Goal: Information Seeking & Learning: Learn about a topic

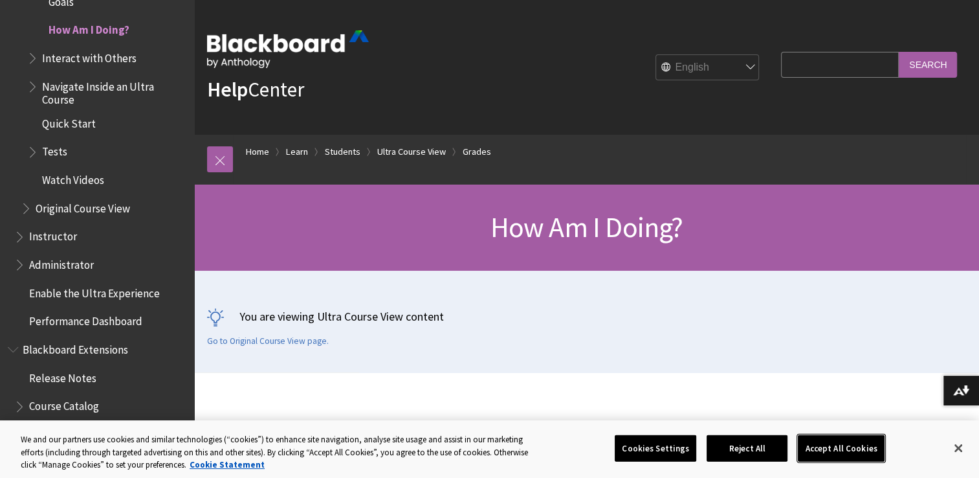
click at [824, 452] on button "Accept All Cookies" at bounding box center [841, 447] width 86 height 27
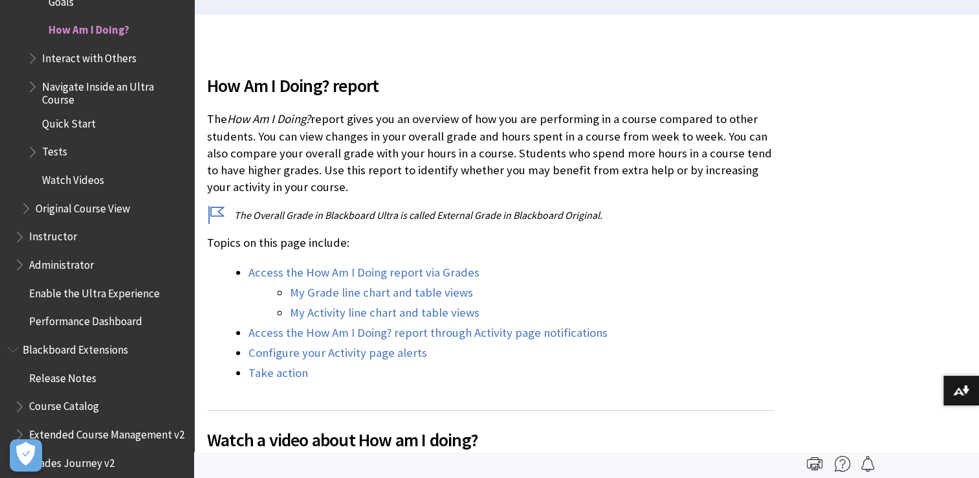
scroll to position [362, 0]
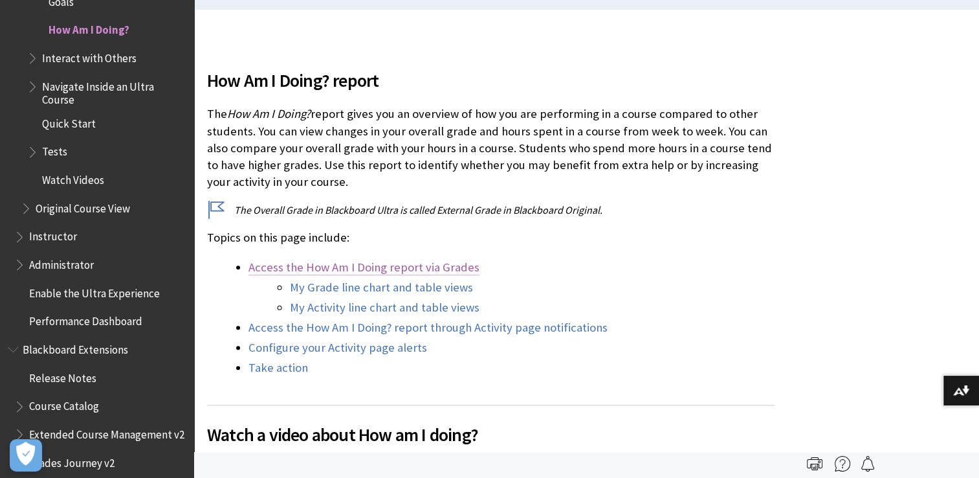
click at [366, 267] on link "Access the How Am I Doing report via Grades" at bounding box center [364, 268] width 231 height 16
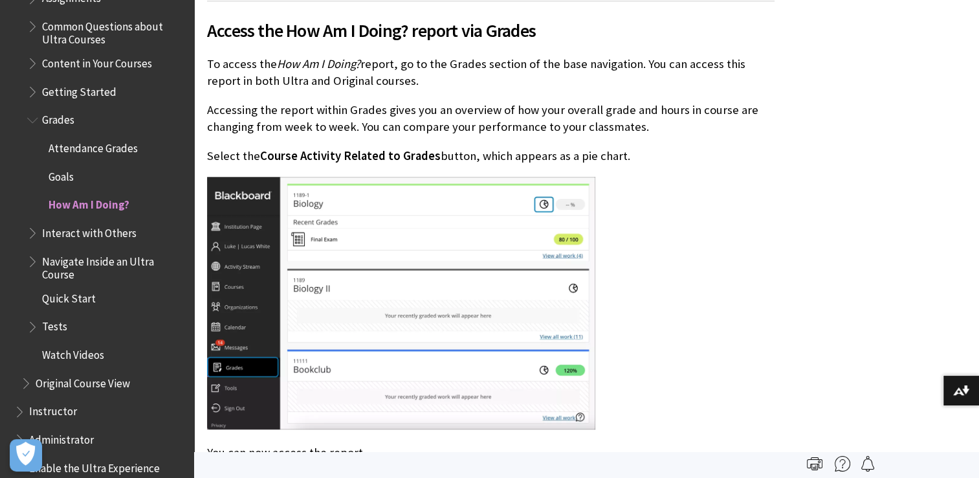
scroll to position [1577, 0]
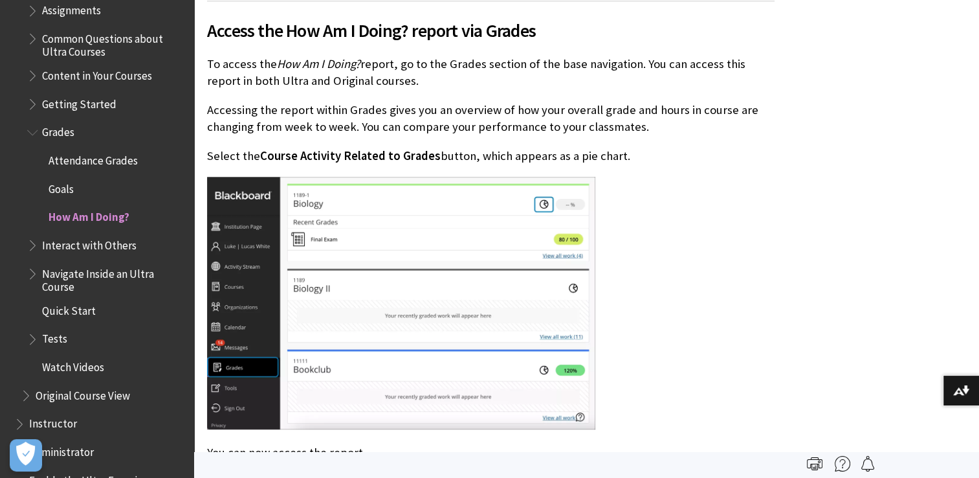
click at [59, 133] on span "Grades" at bounding box center [58, 130] width 32 height 17
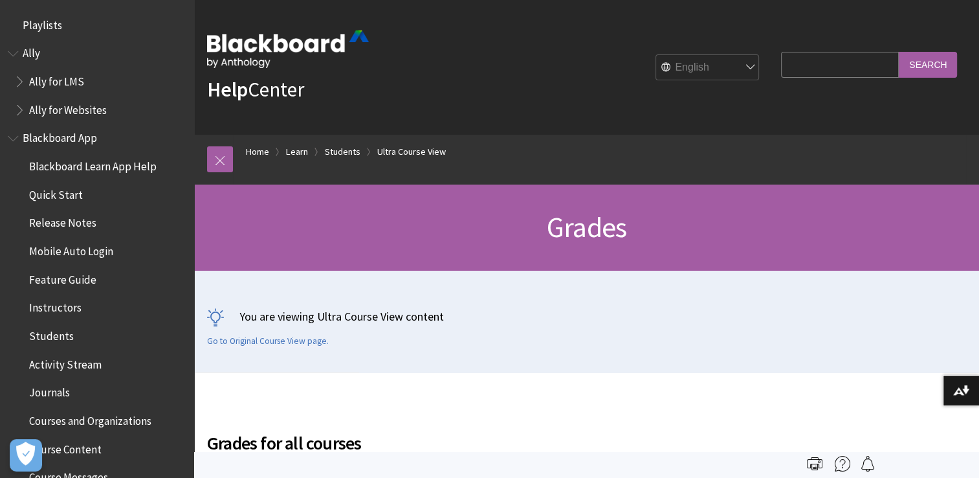
scroll to position [1679, 0]
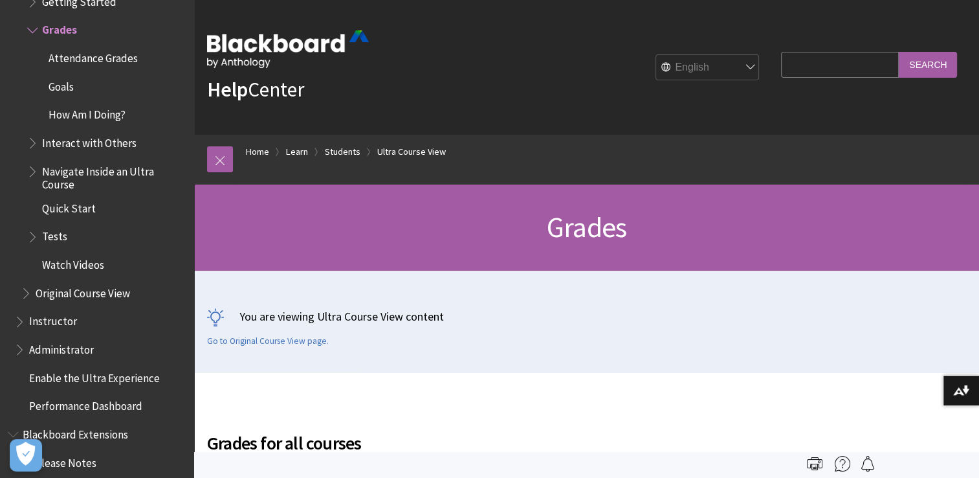
click at [93, 113] on span "How Am I Doing?" at bounding box center [87, 112] width 77 height 17
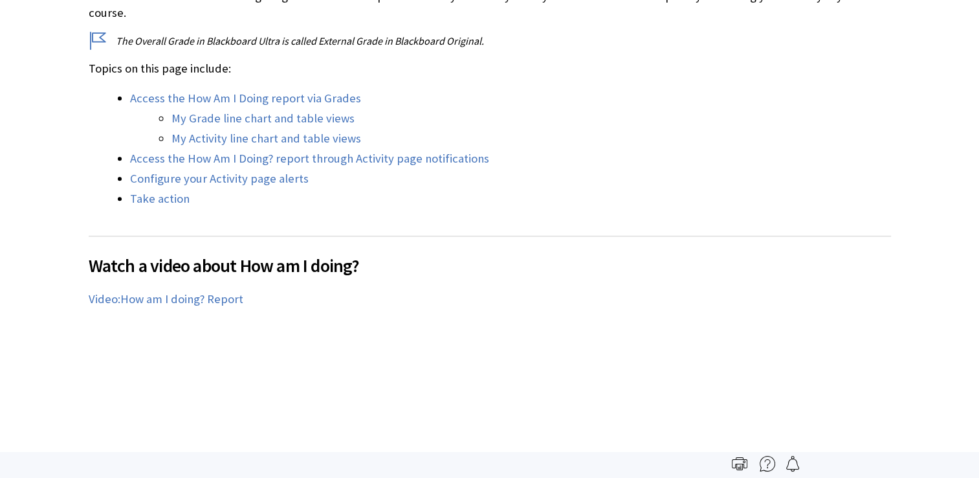
scroll to position [518, 0]
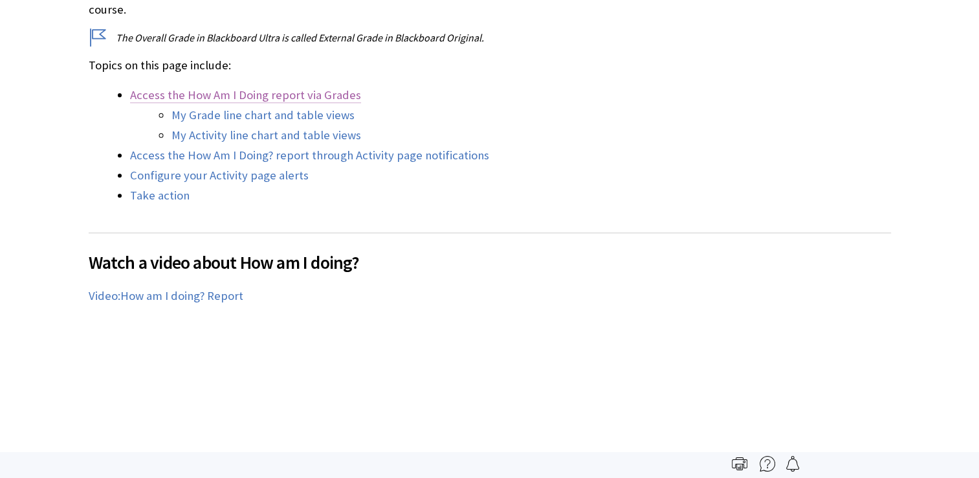
click at [256, 87] on link "Access the How Am I Doing report via Grades" at bounding box center [245, 95] width 231 height 16
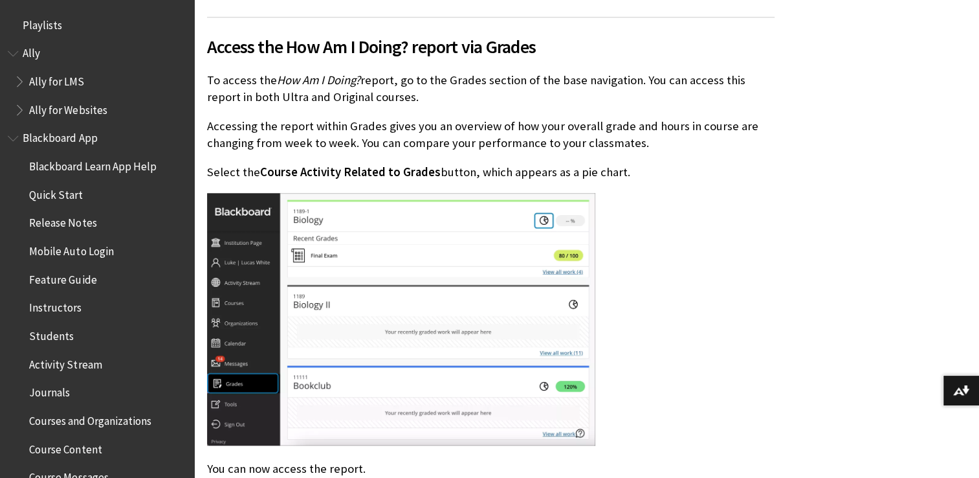
scroll to position [1764, 0]
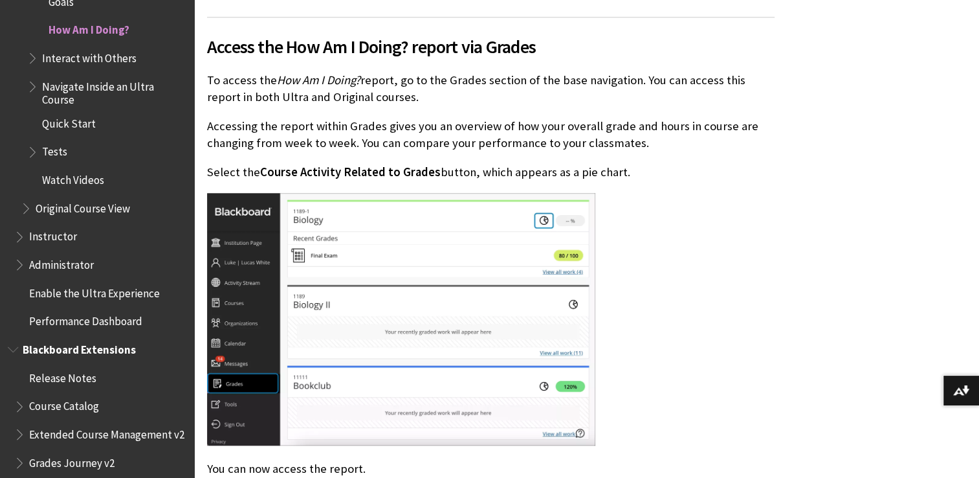
click at [63, 403] on span "Course Catalog" at bounding box center [64, 403] width 70 height 17
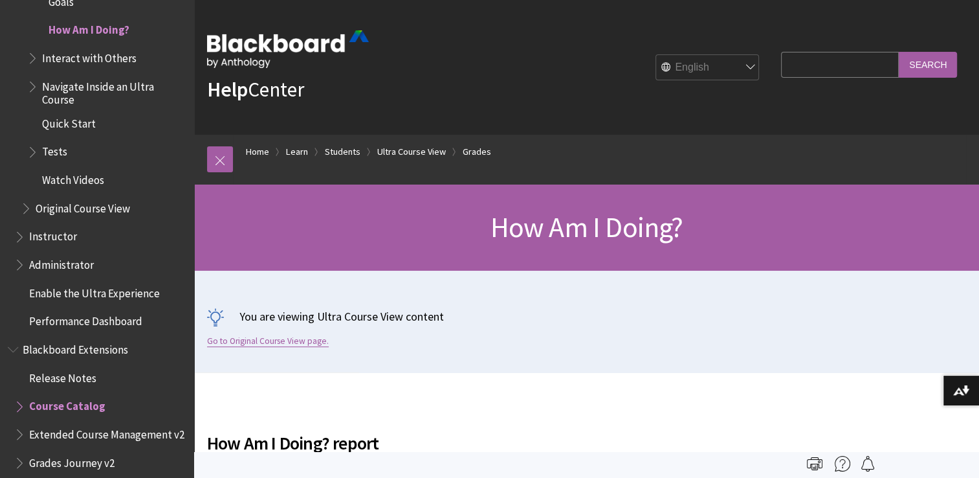
click at [289, 342] on link "Go to Original Course View page." at bounding box center [268, 341] width 122 height 12
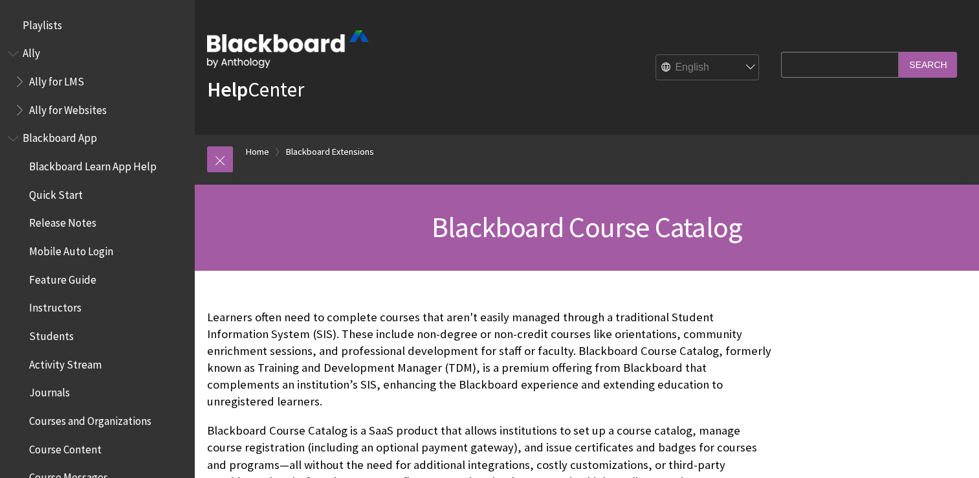
scroll to position [1379, 0]
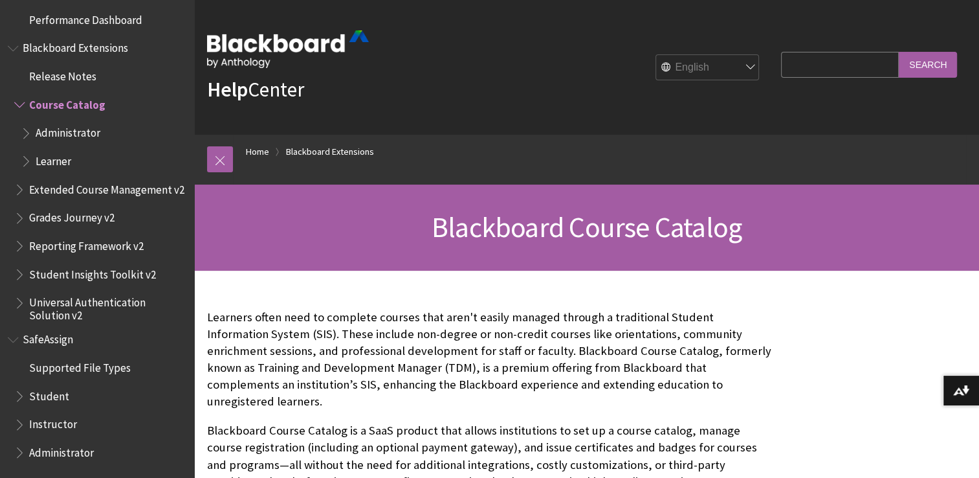
click at [828, 69] on input "Search Query" at bounding box center [840, 64] width 118 height 25
type input "Introduction to social psychology"
click at [927, 67] on input "Search" at bounding box center [928, 64] width 58 height 25
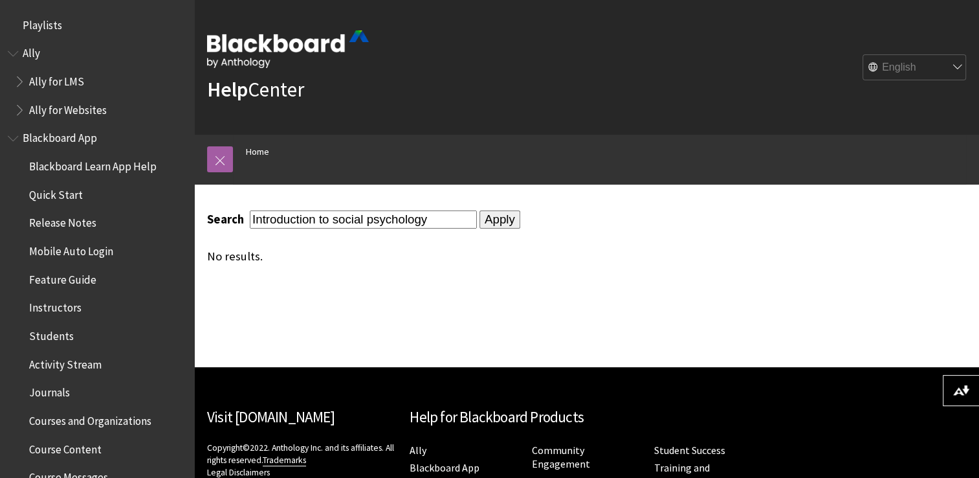
click at [485, 225] on input "Apply" at bounding box center [500, 219] width 41 height 18
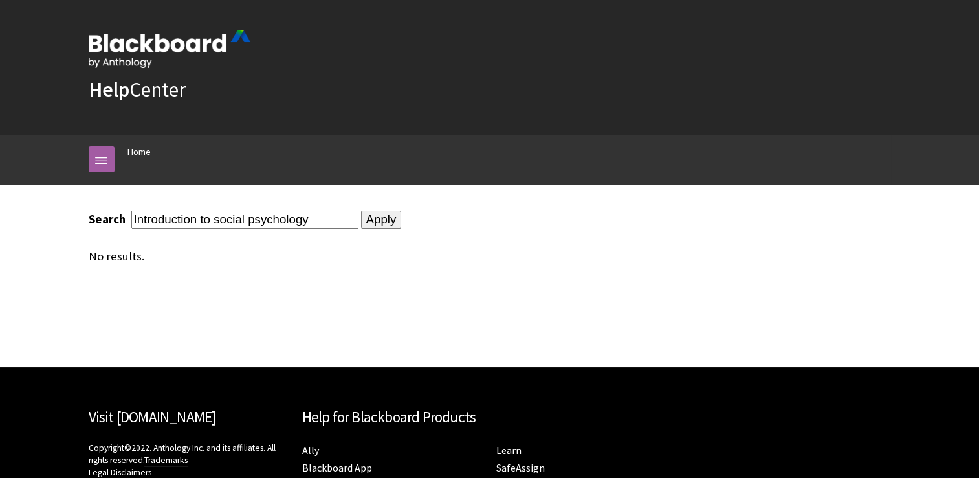
click at [485, 209] on div "Search Introduction to social psychology Apply No results." at bounding box center [490, 236] width 828 height 104
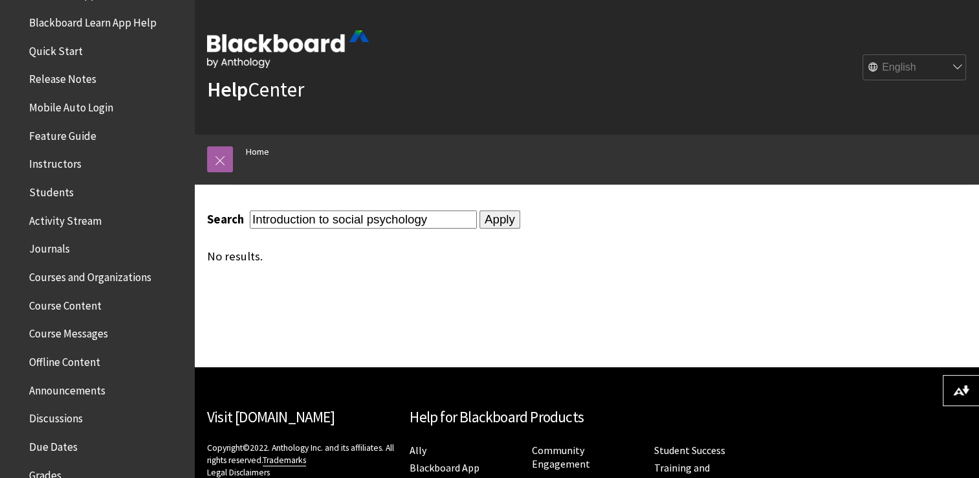
scroll to position [155, 0]
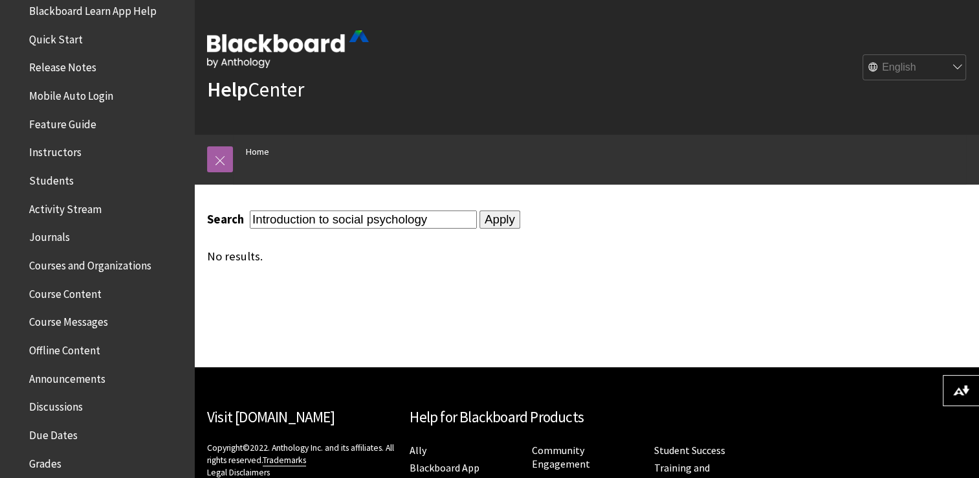
click at [83, 291] on span "Course Content" at bounding box center [65, 291] width 72 height 17
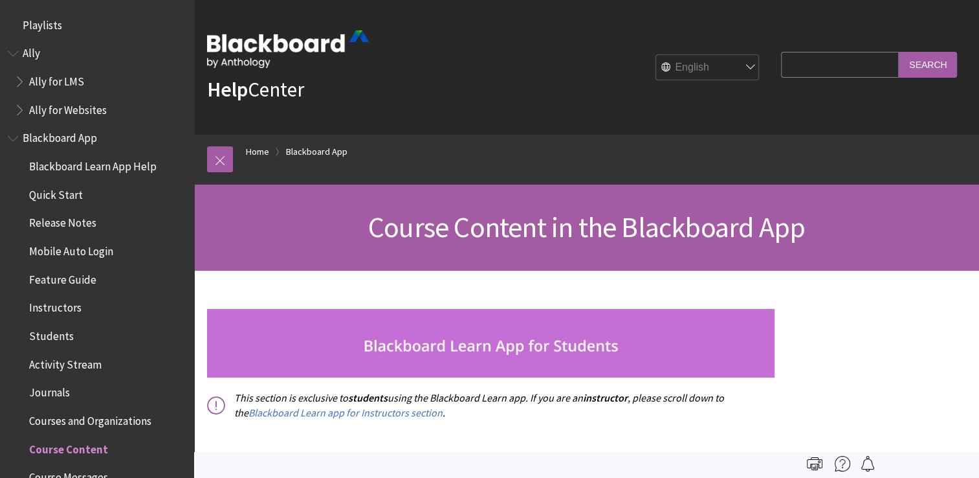
scroll to position [419, 0]
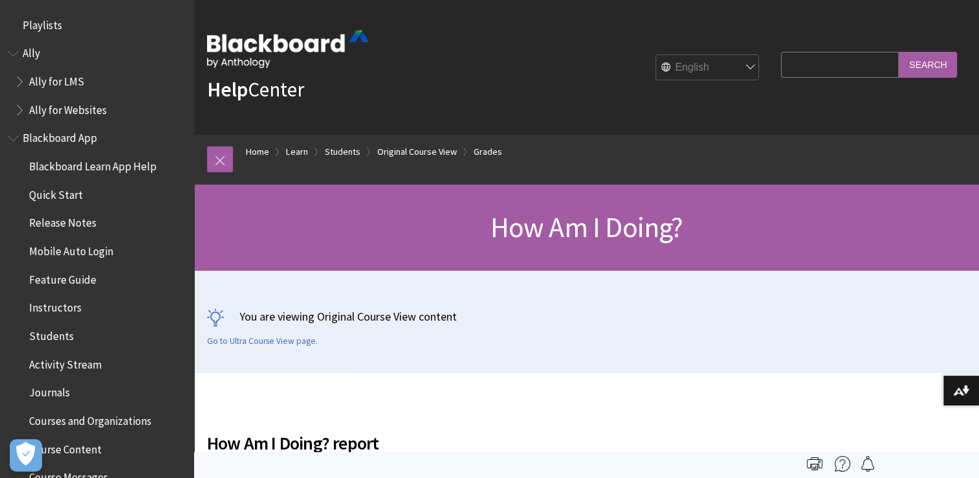
scroll to position [1812, 0]
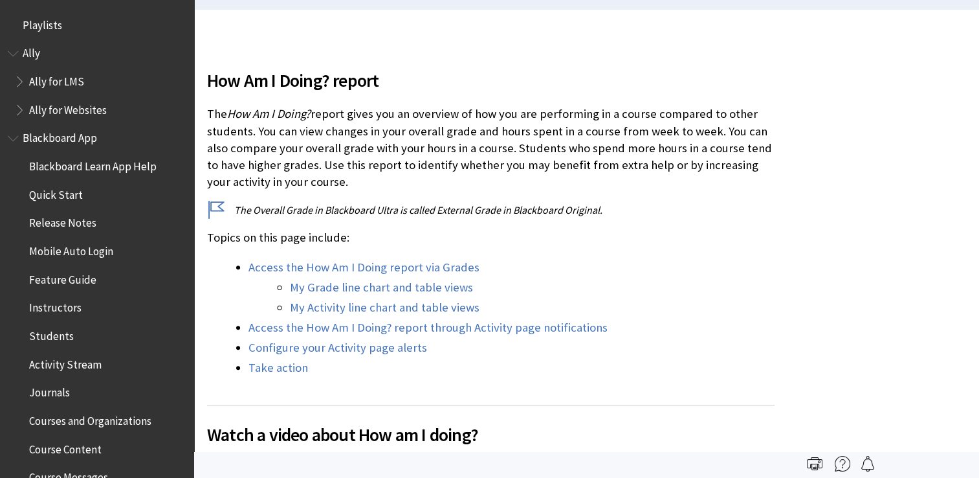
scroll to position [1764, 0]
